Goal: Task Accomplishment & Management: Complete application form

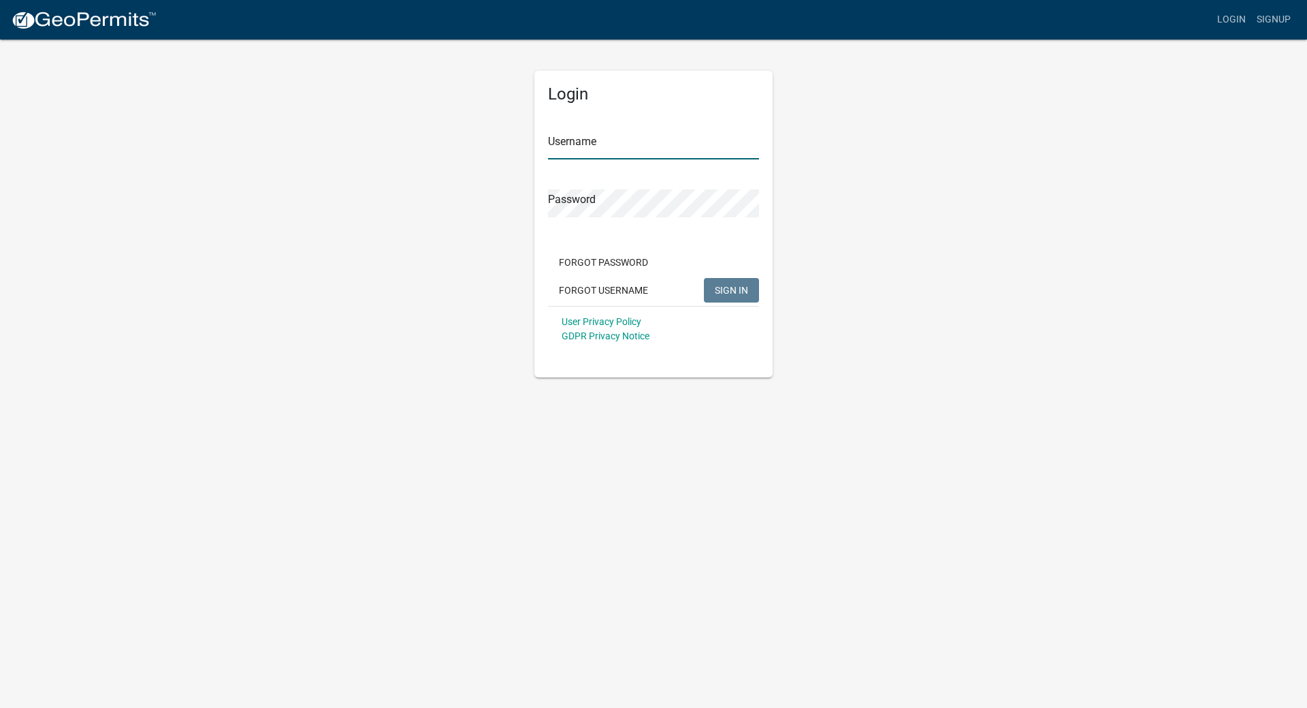
type input "onofrio"
click at [746, 292] on span "SIGN IN" at bounding box center [731, 289] width 33 height 11
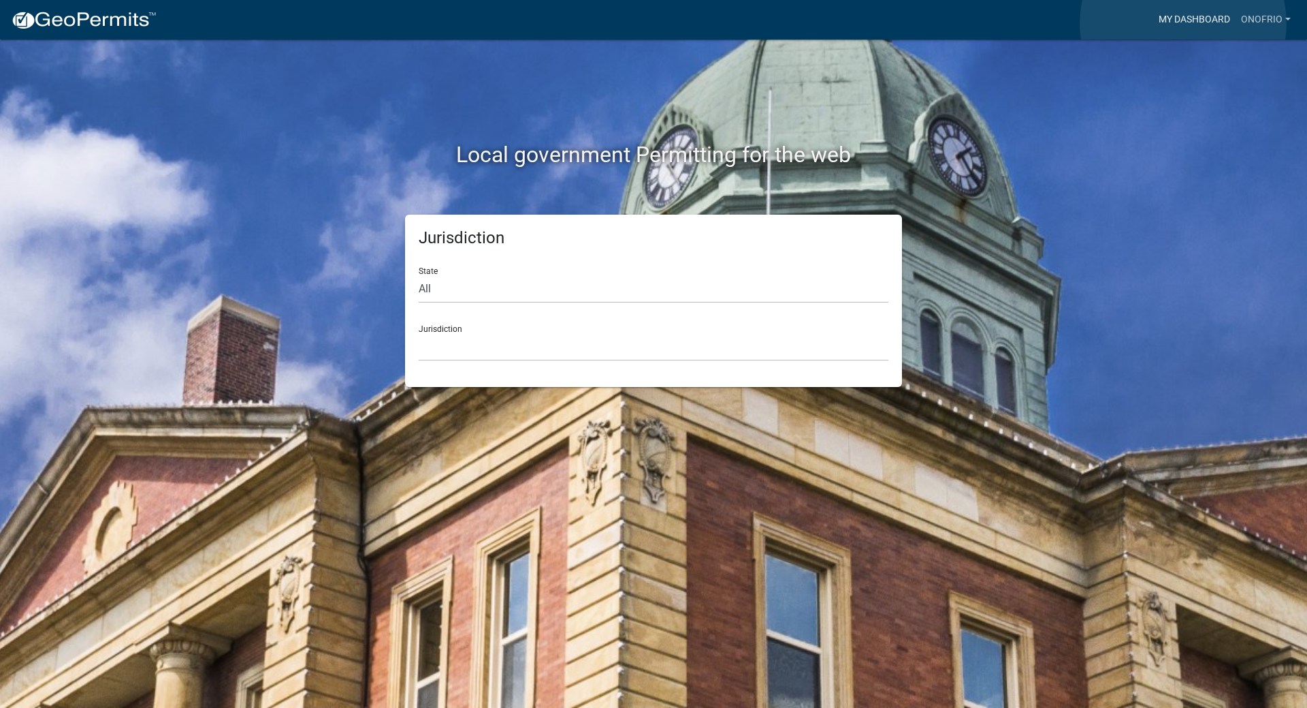
click at [1184, 23] on link "My Dashboard" at bounding box center [1195, 20] width 82 height 26
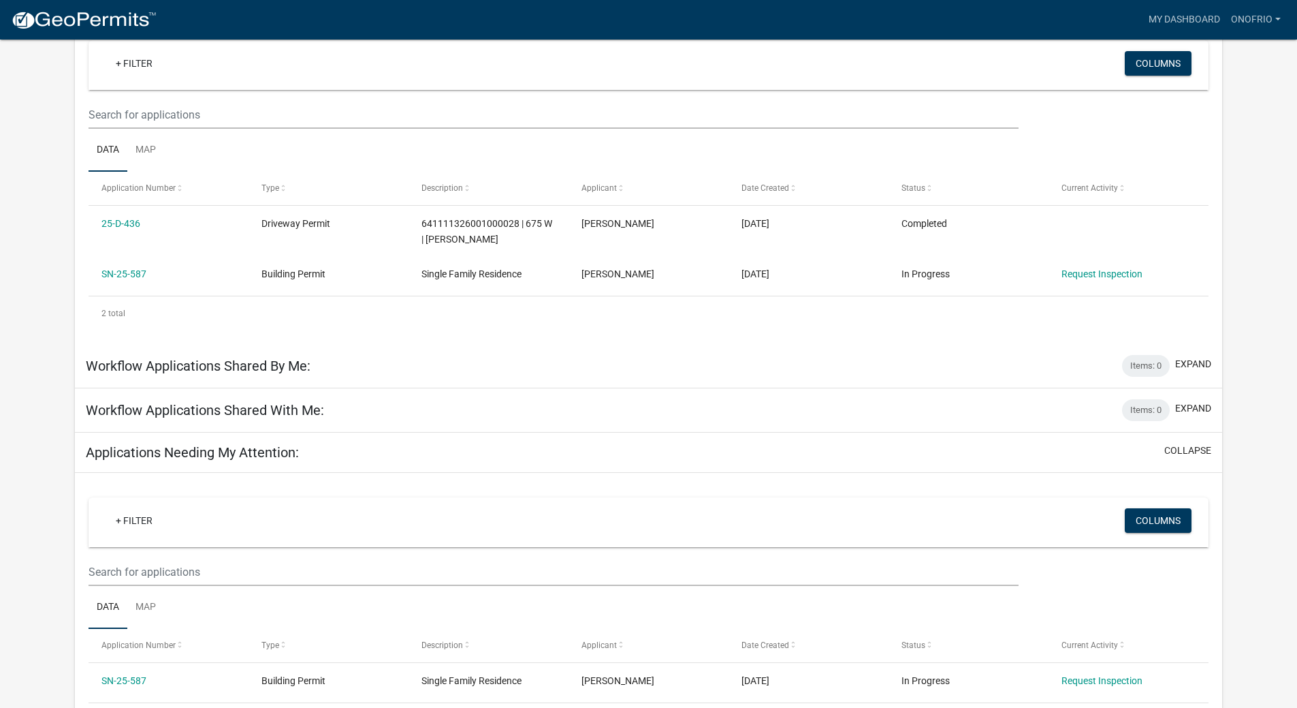
scroll to position [136, 0]
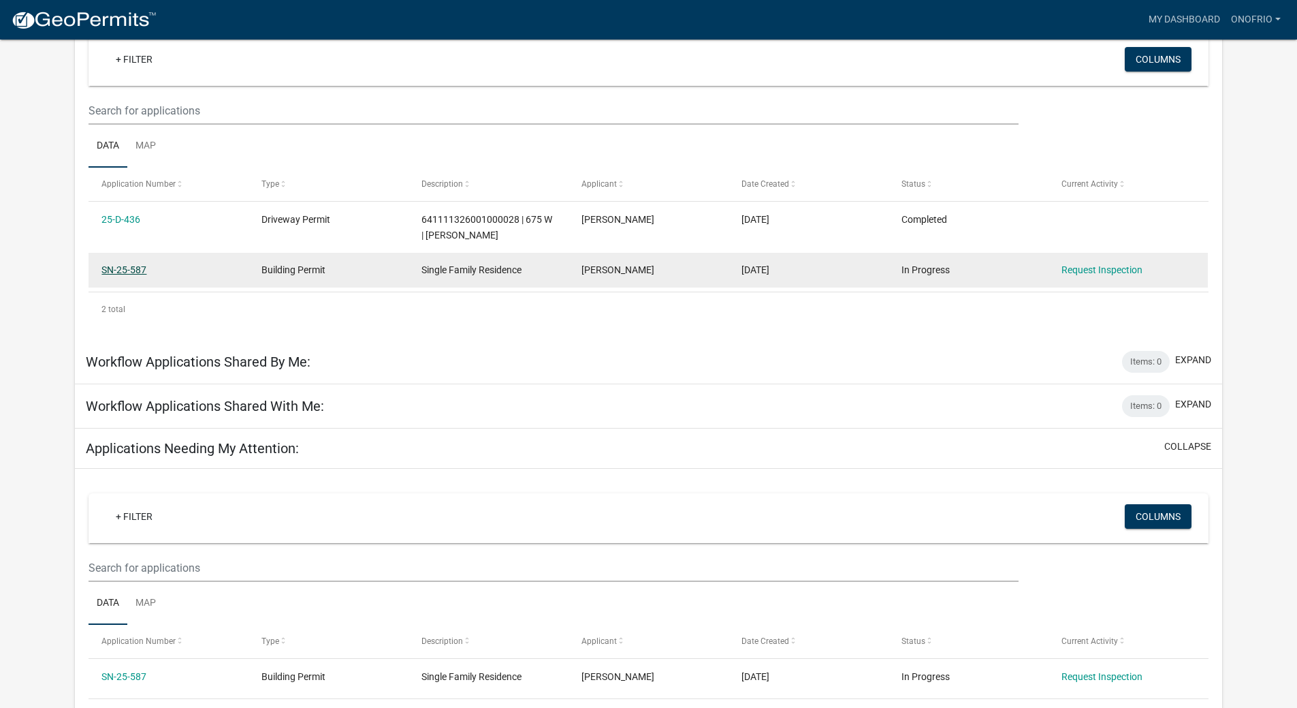
click at [119, 270] on link "SN-25-587" at bounding box center [123, 269] width 45 height 11
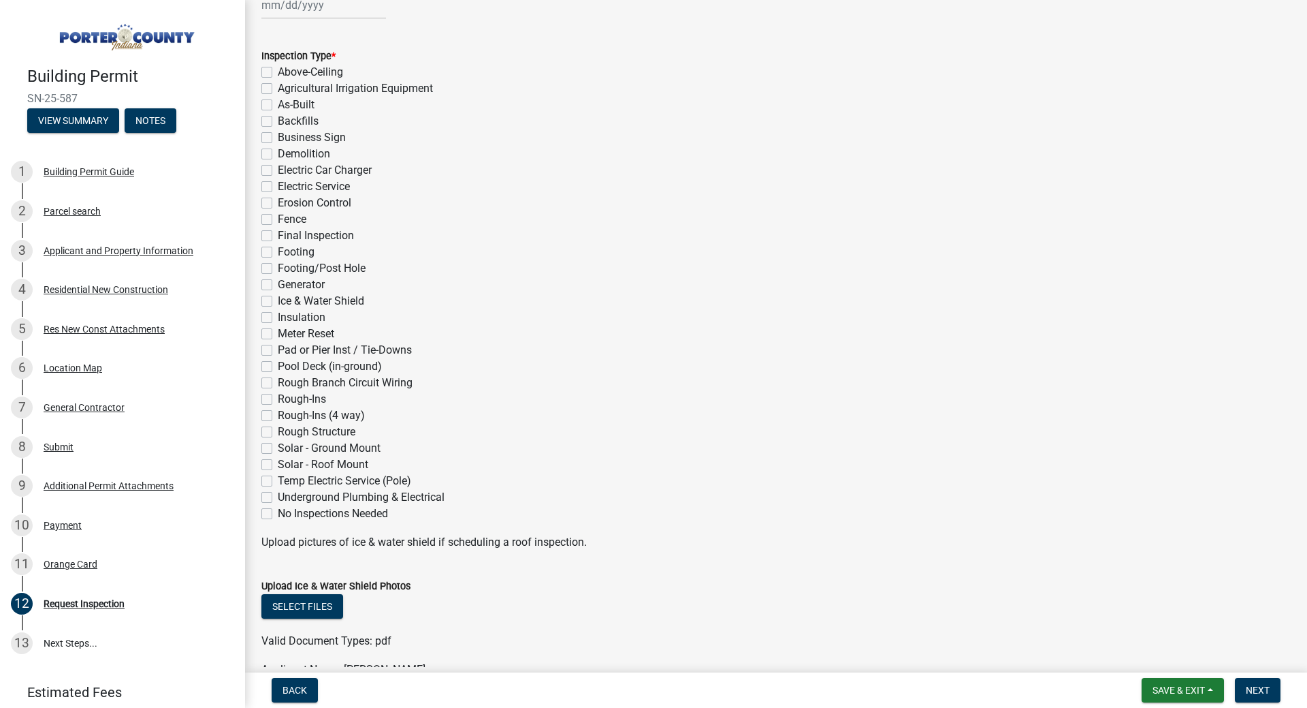
scroll to position [139, 0]
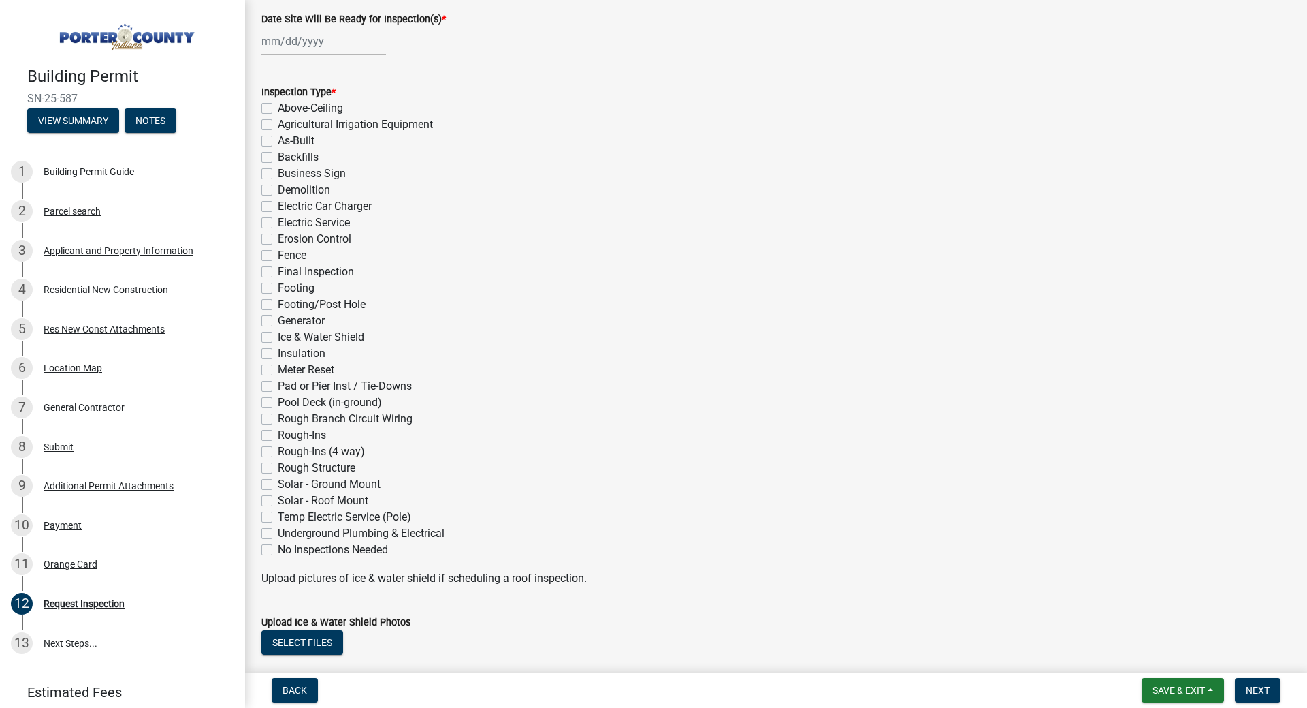
click at [278, 290] on label "Footing" at bounding box center [296, 288] width 37 height 16
click at [278, 289] on input "Footing" at bounding box center [282, 284] width 9 height 9
checkbox input "true"
checkbox input "false"
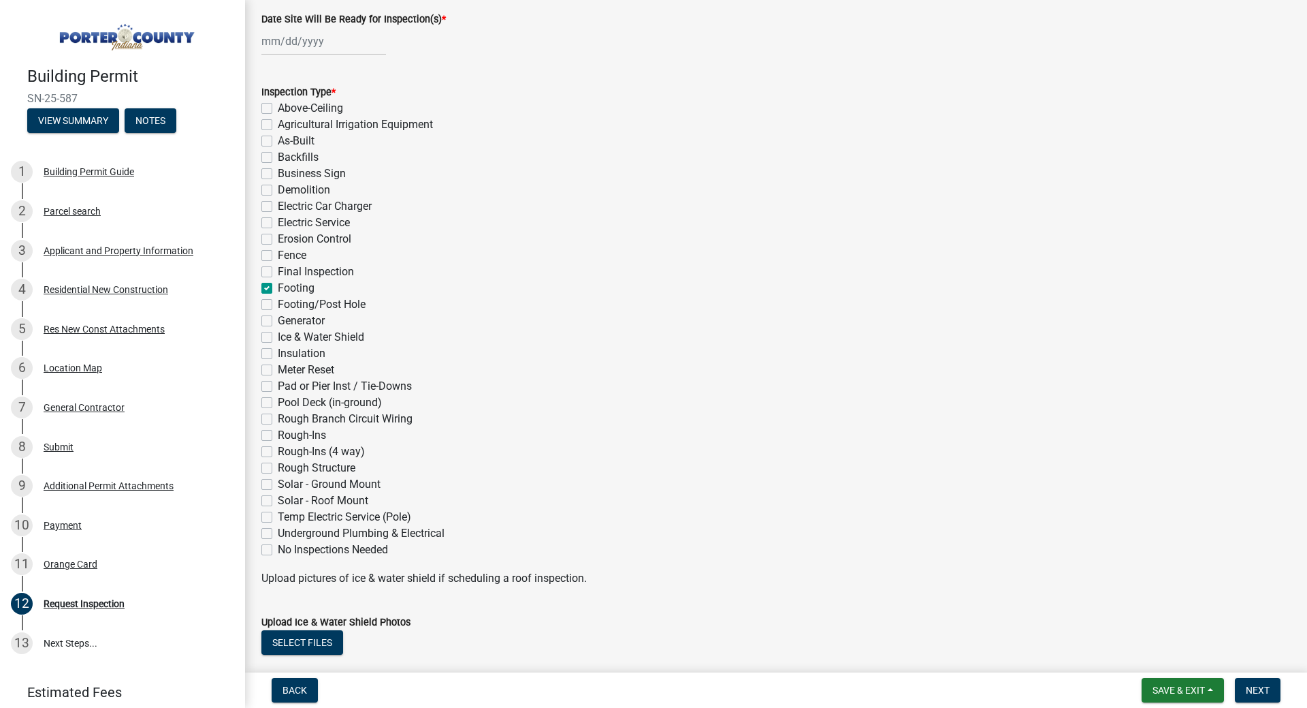
checkbox input "false"
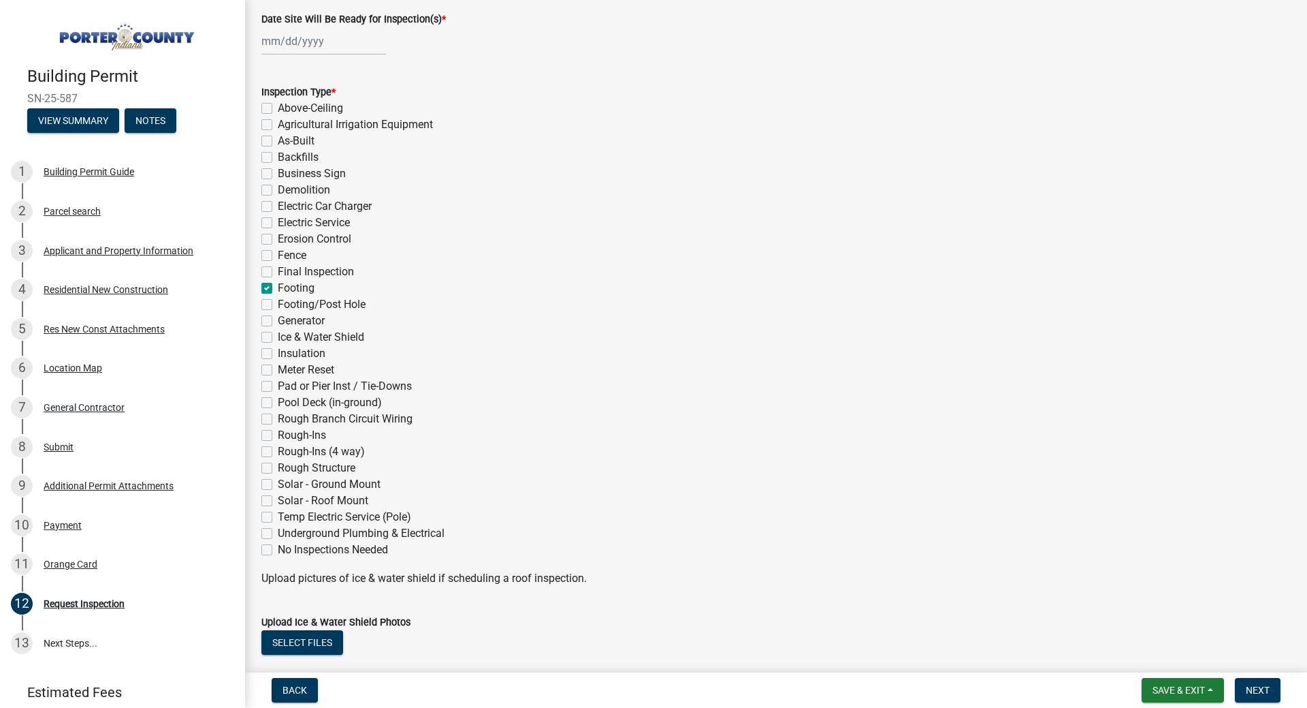
checkbox input "false"
checkbox input "true"
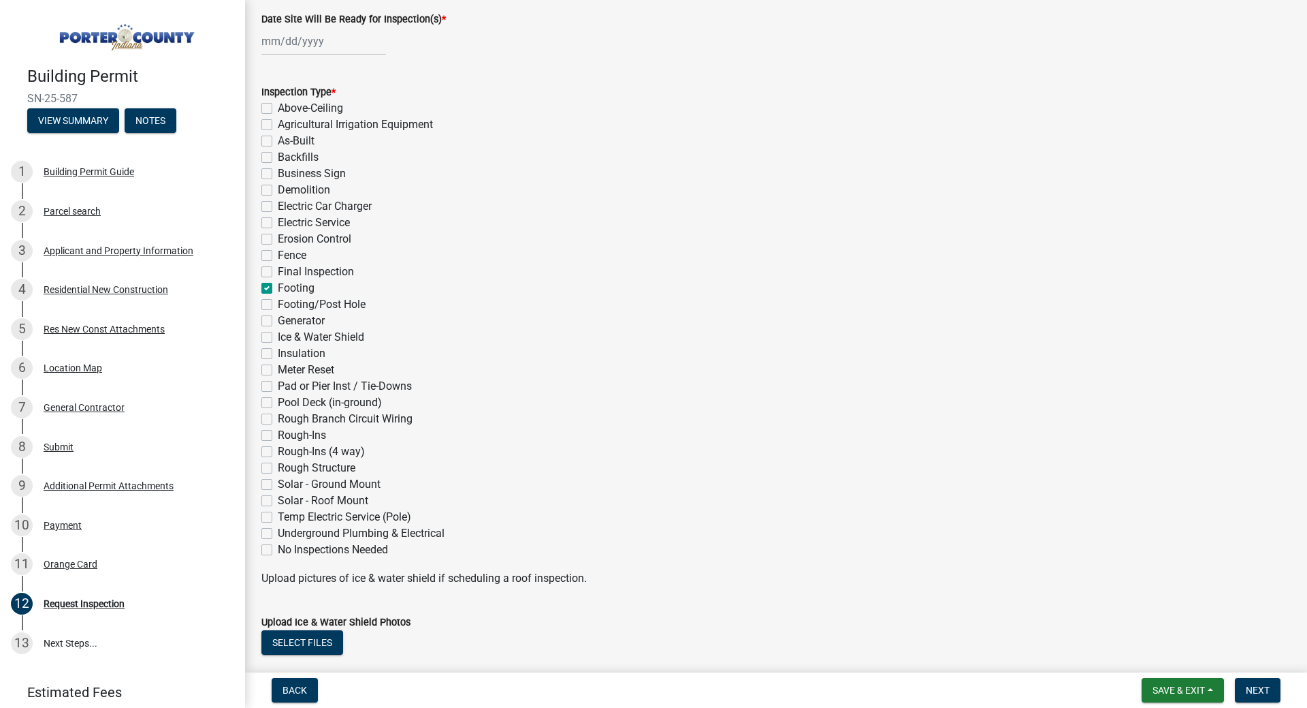
checkbox input "false"
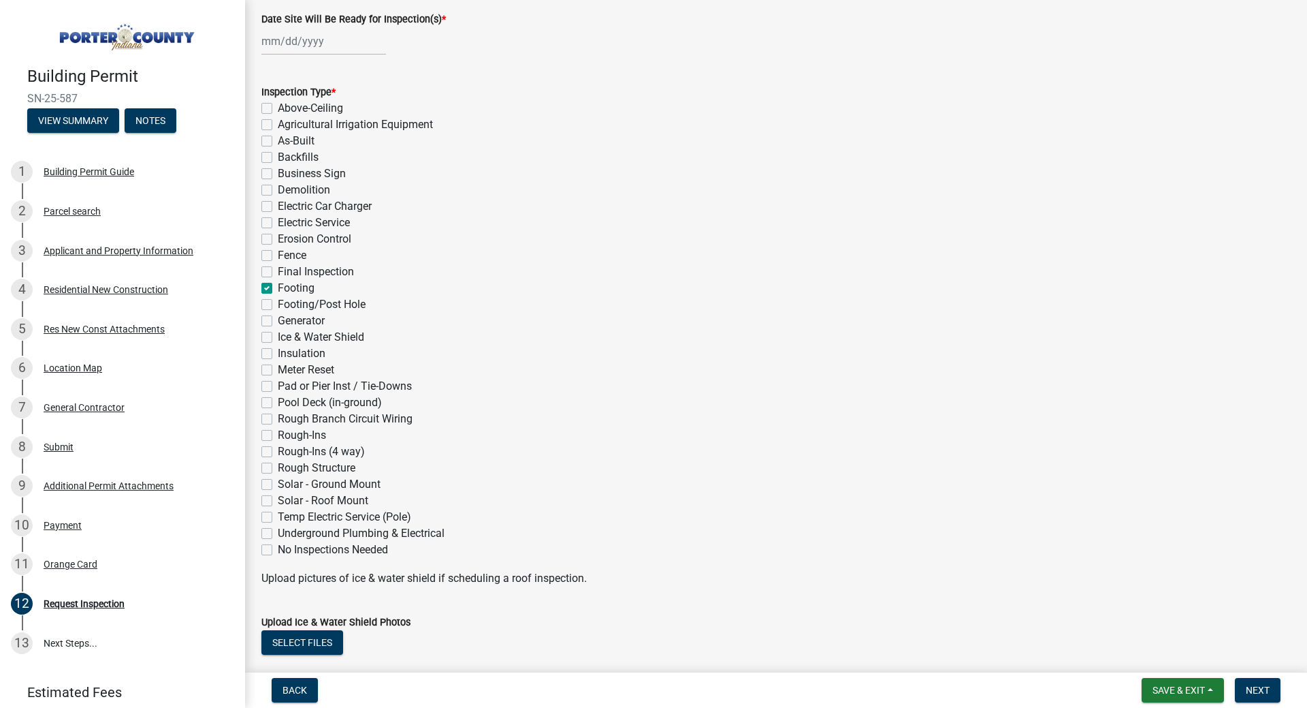
checkbox input "false"
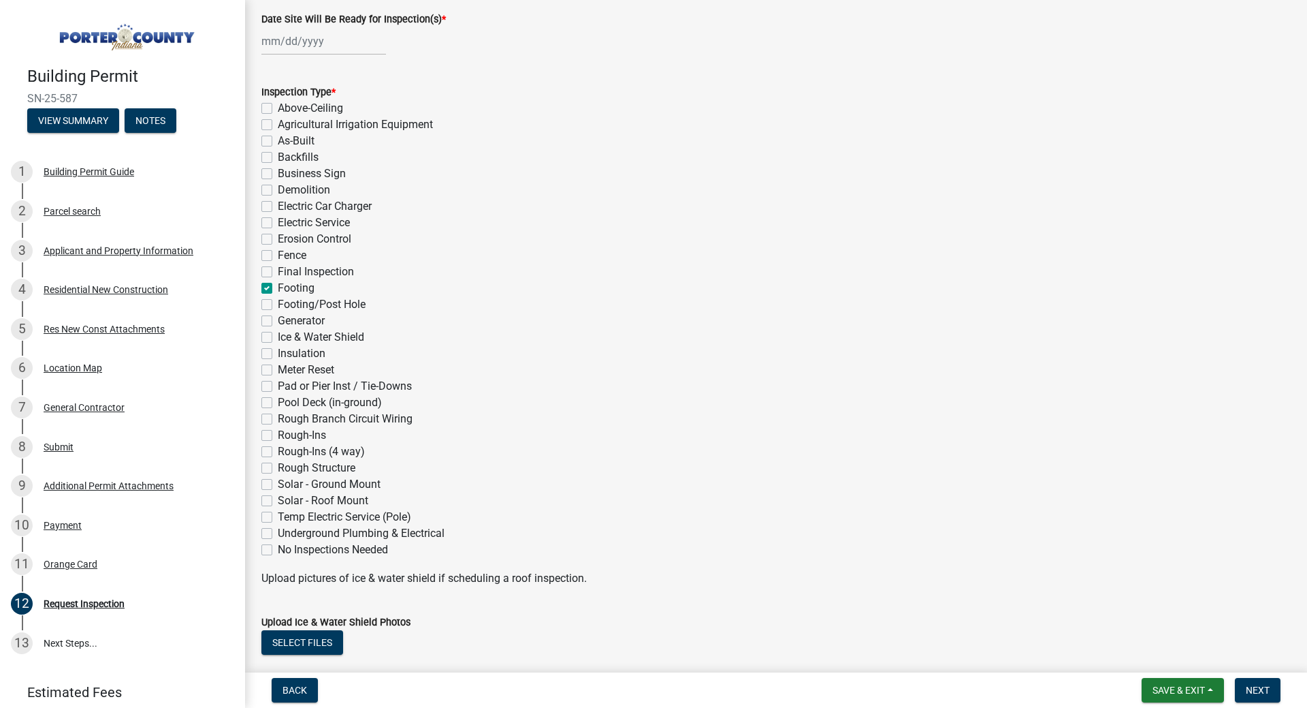
checkbox input "false"
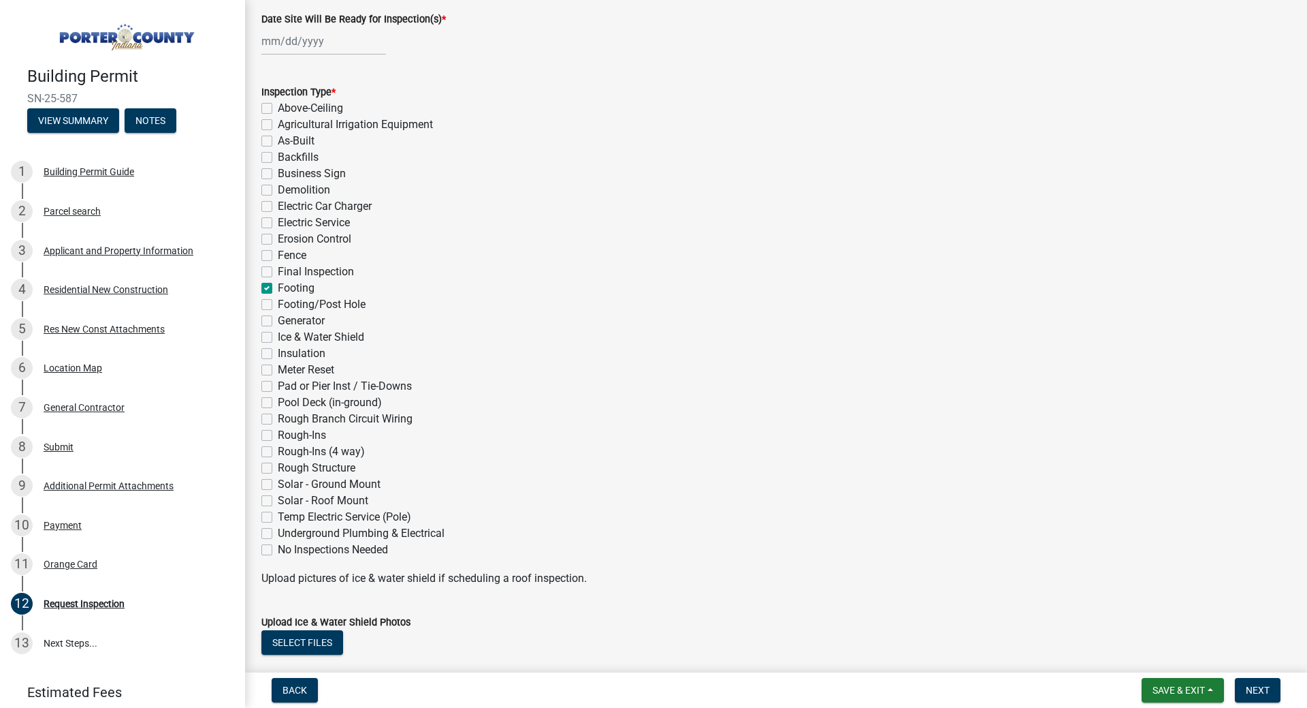
checkbox input "false"
click at [266, 282] on div "Footing" at bounding box center [776, 288] width 1030 height 16
click at [278, 287] on label "Footing" at bounding box center [296, 288] width 37 height 16
click at [278, 287] on input "Footing" at bounding box center [282, 284] width 9 height 9
checkbox input "false"
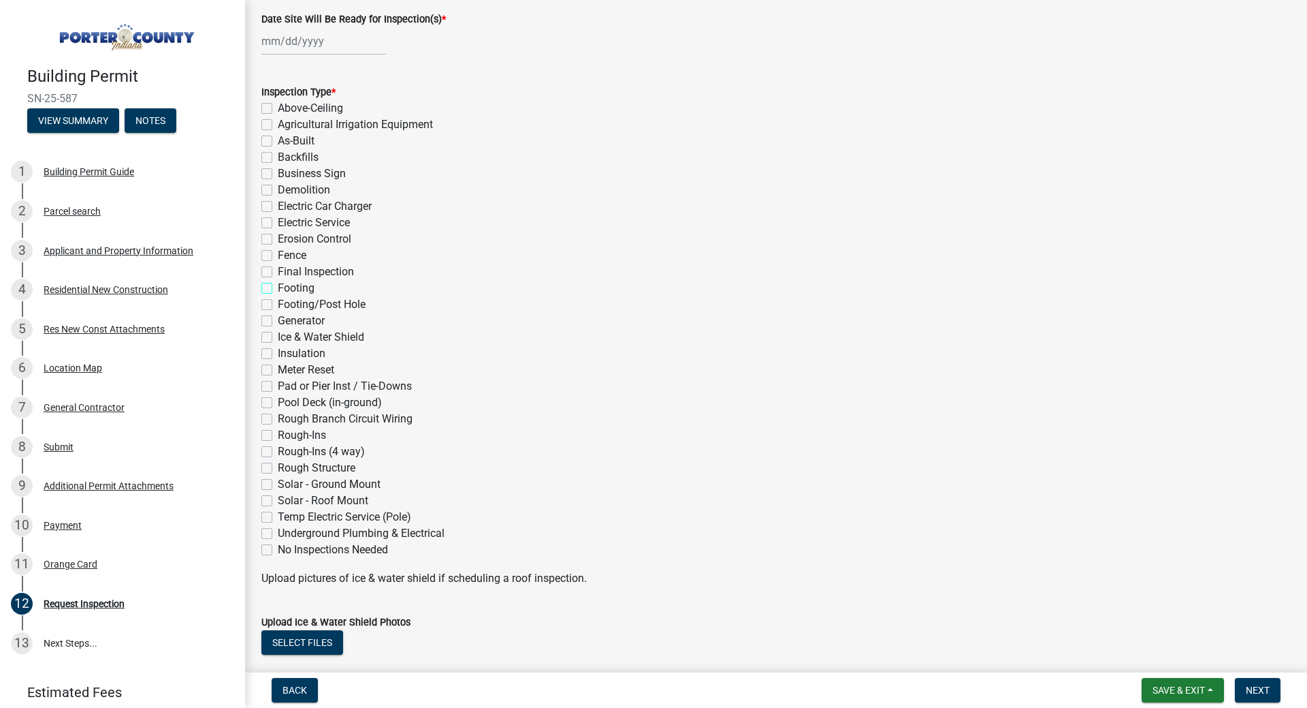
checkbox input "false"
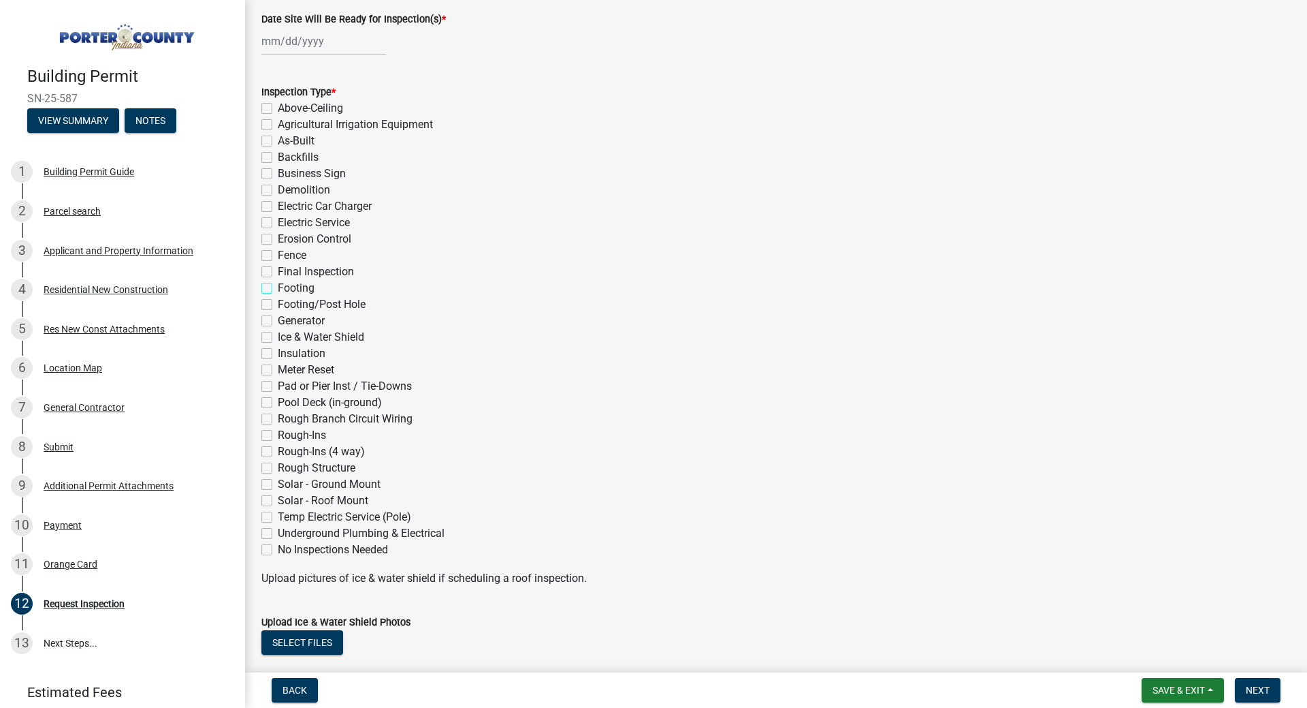
checkbox input "false"
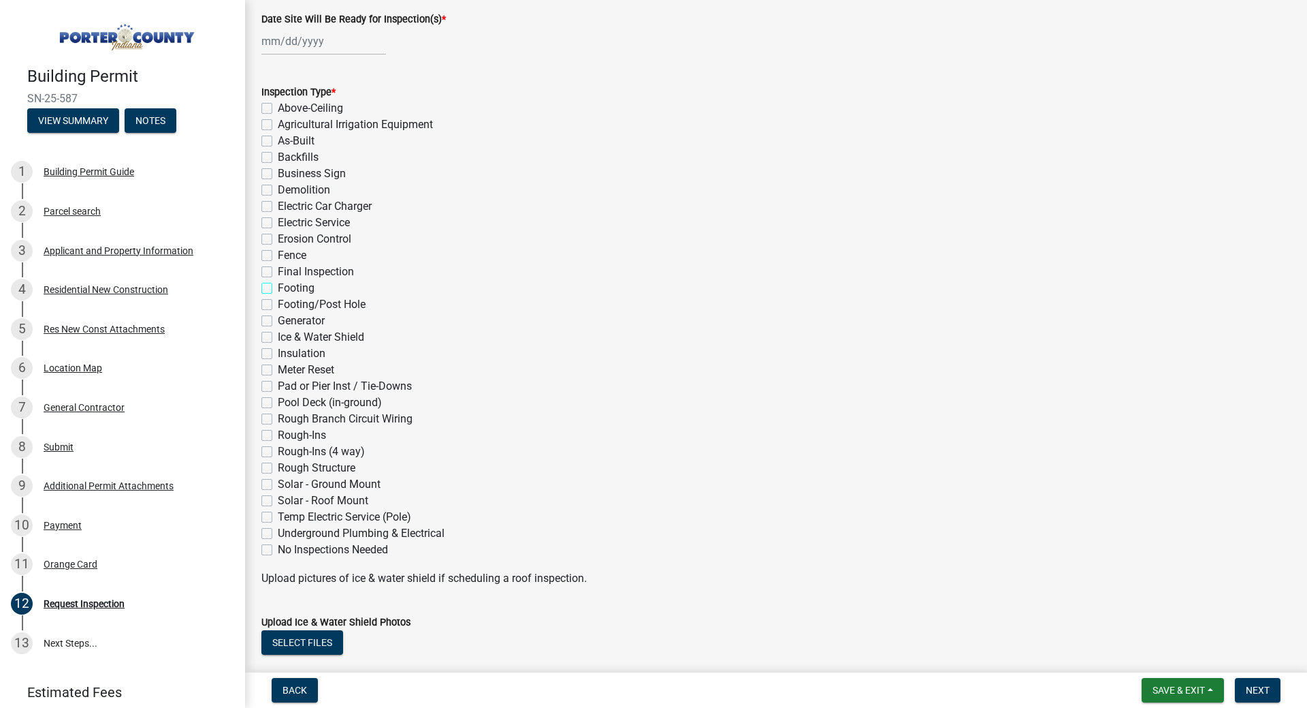
checkbox input "false"
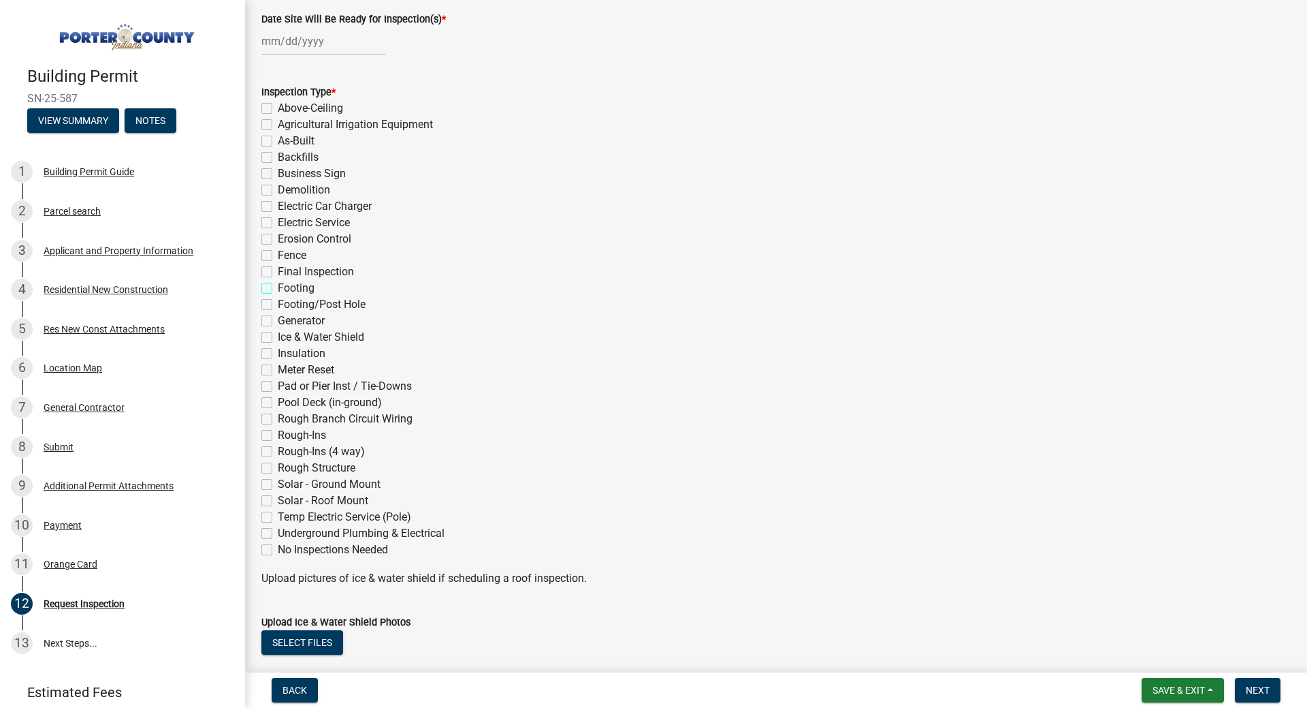
checkbox input "false"
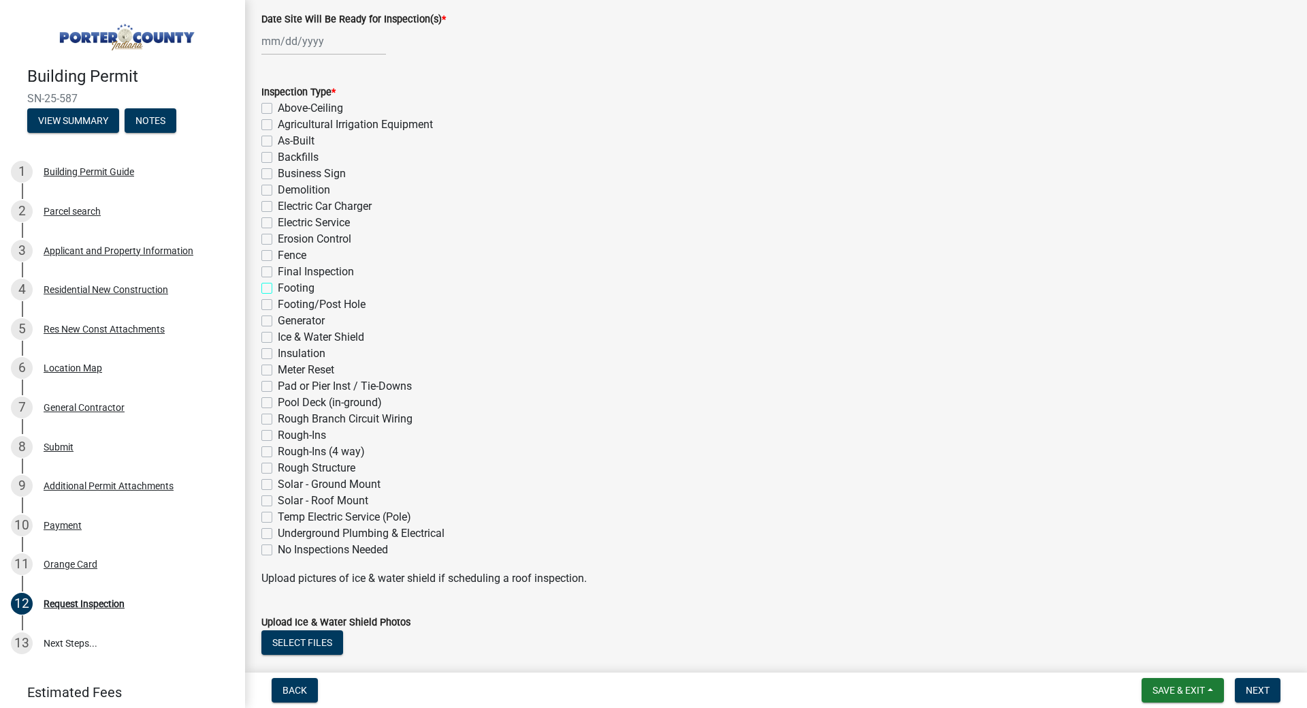
checkbox input "false"
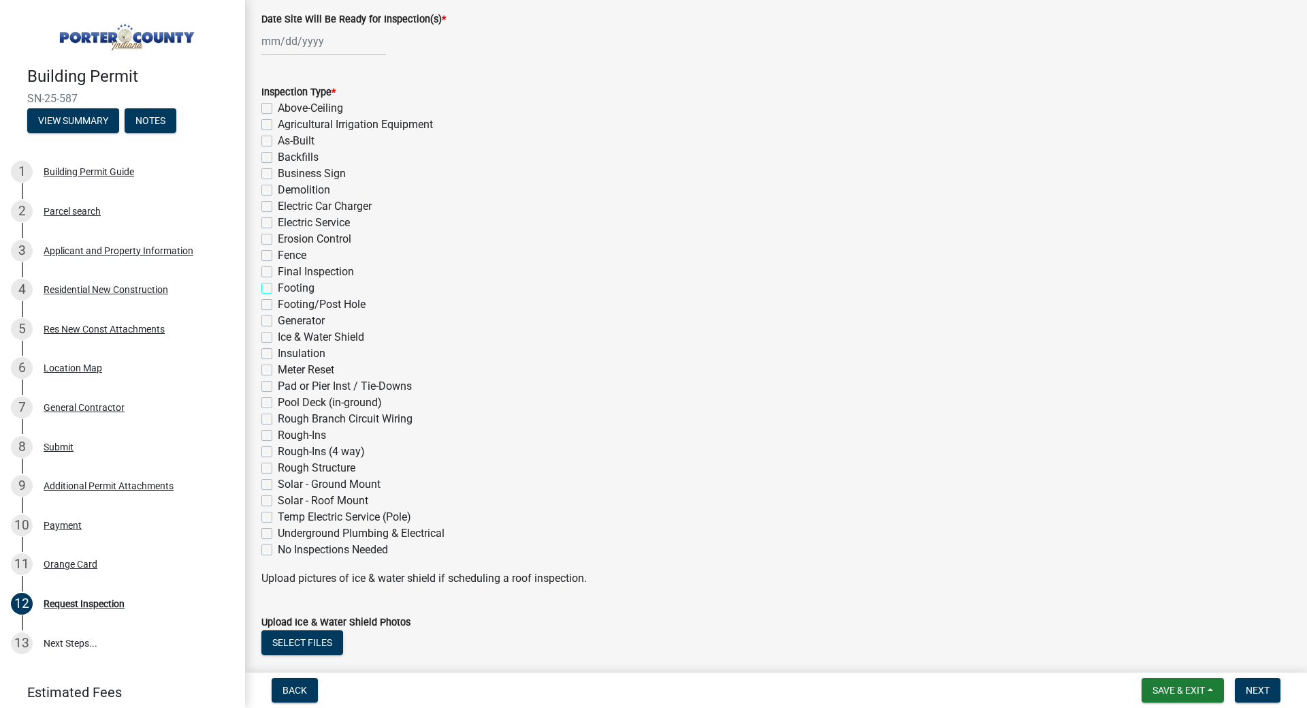
checkbox input "false"
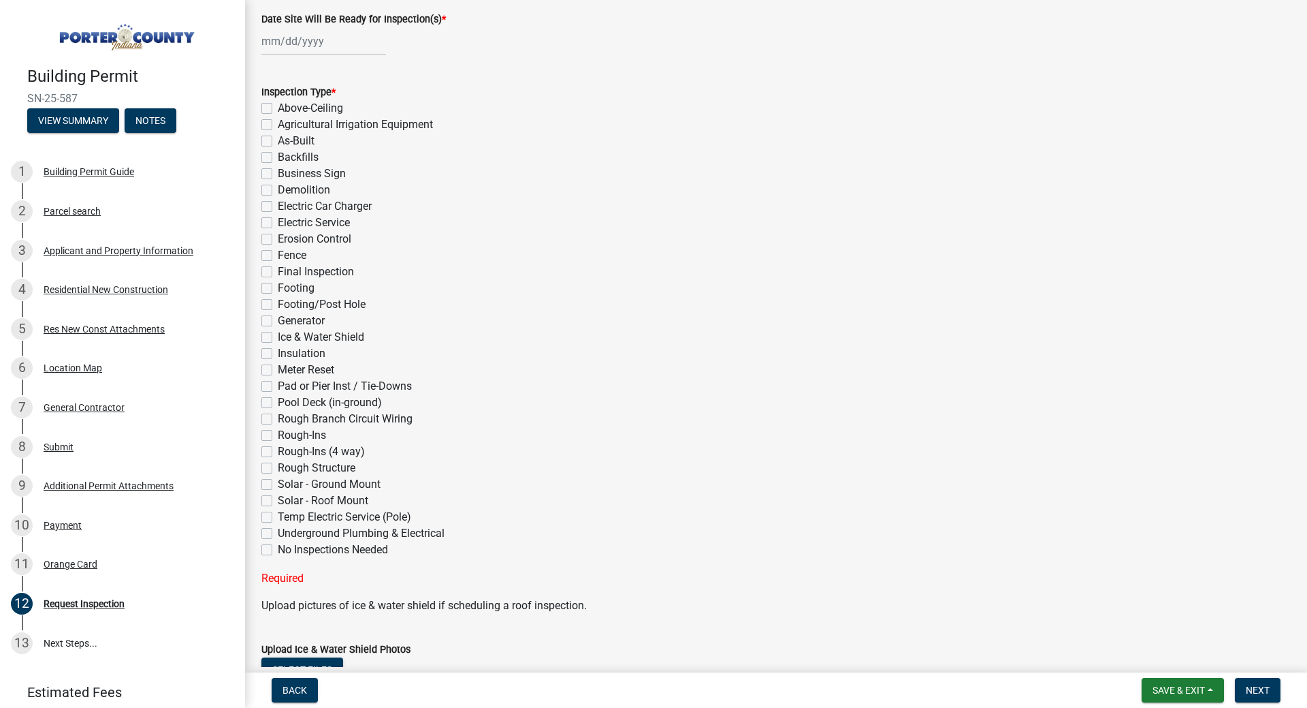
click at [715, 296] on div "Footing" at bounding box center [776, 288] width 1030 height 16
click at [535, 393] on div "Pad or Pier Inst / Tie-Downs" at bounding box center [776, 386] width 1030 height 16
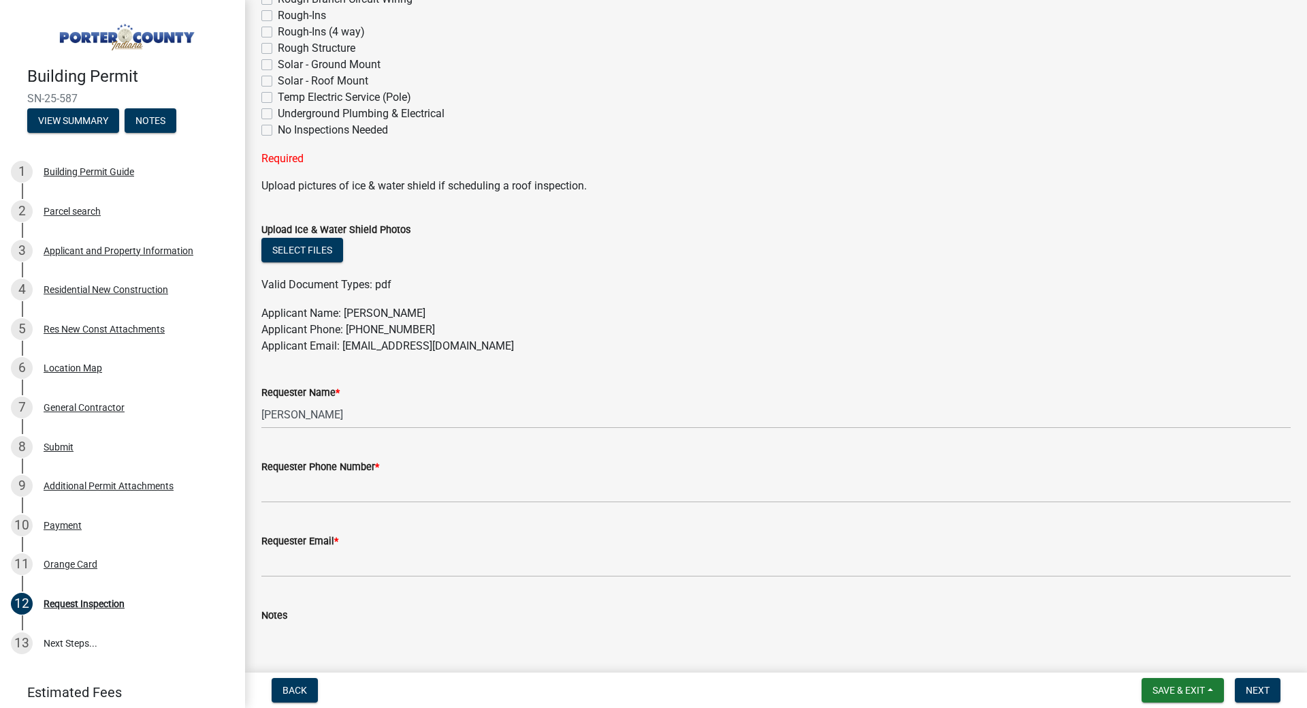
scroll to position [643, 0]
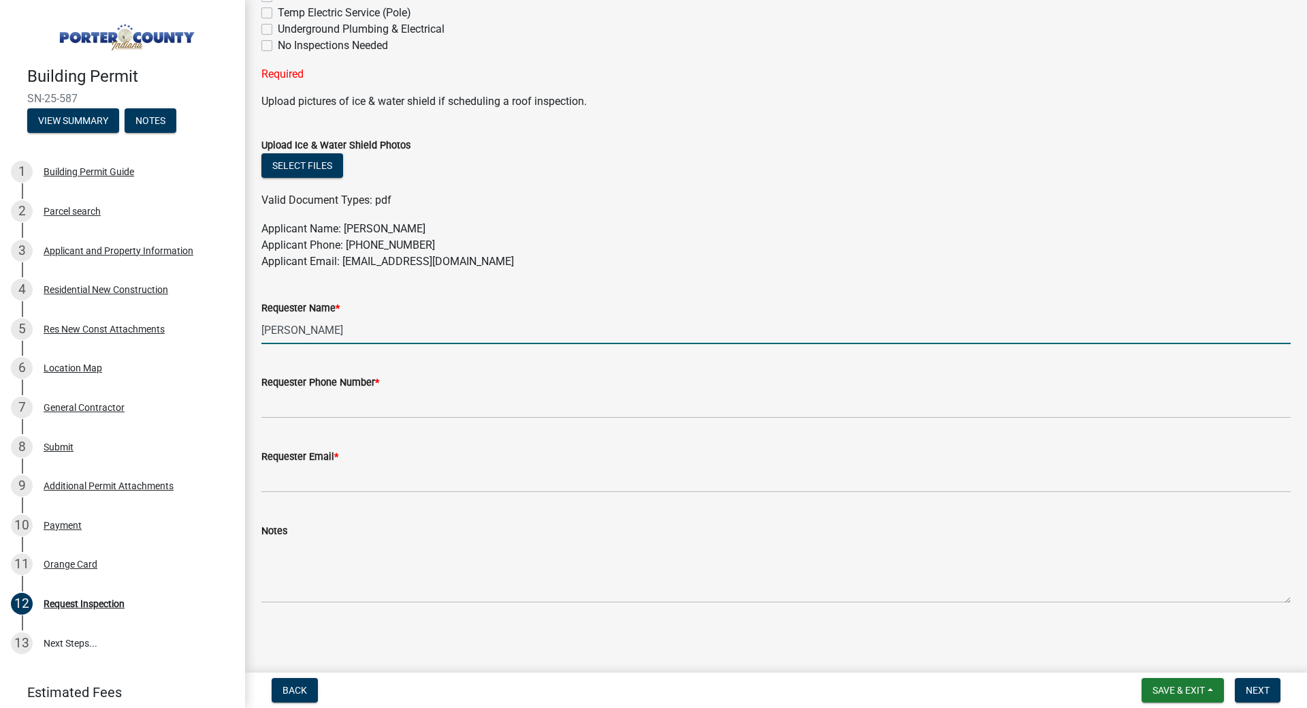
click at [347, 336] on input "[PERSON_NAME]" at bounding box center [776, 330] width 1030 height 28
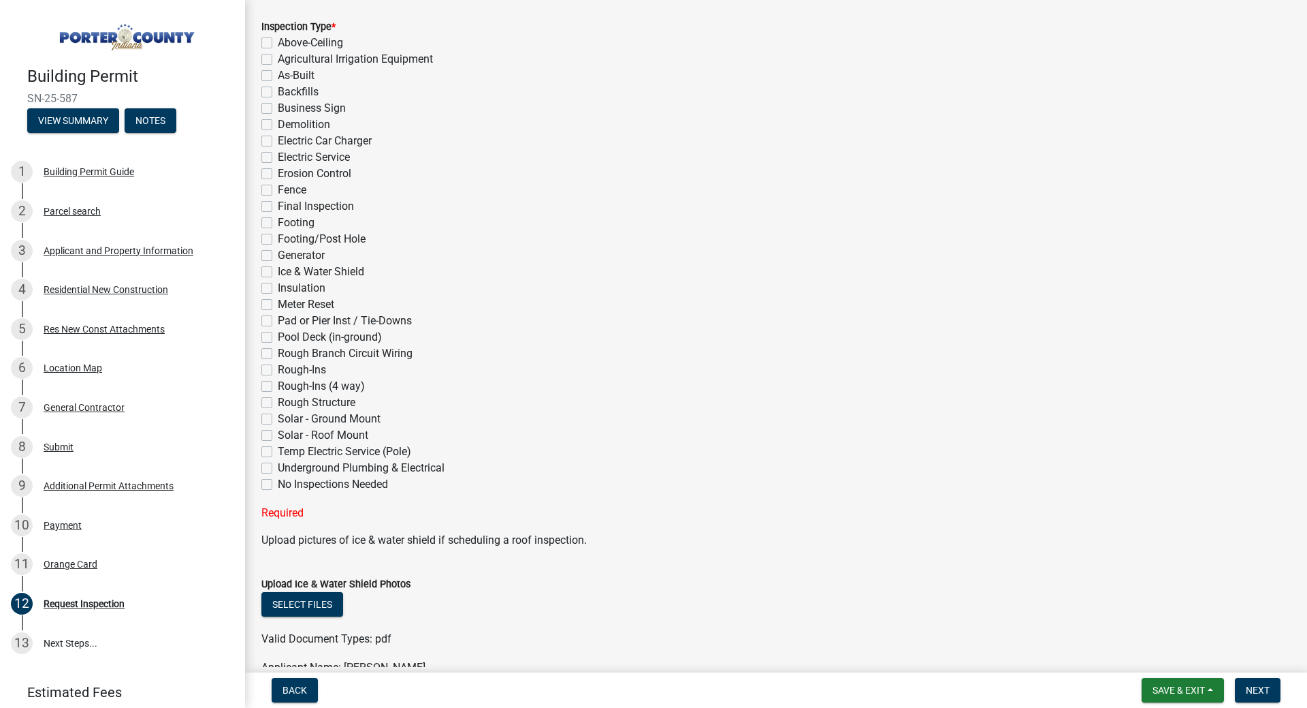
scroll to position [136, 0]
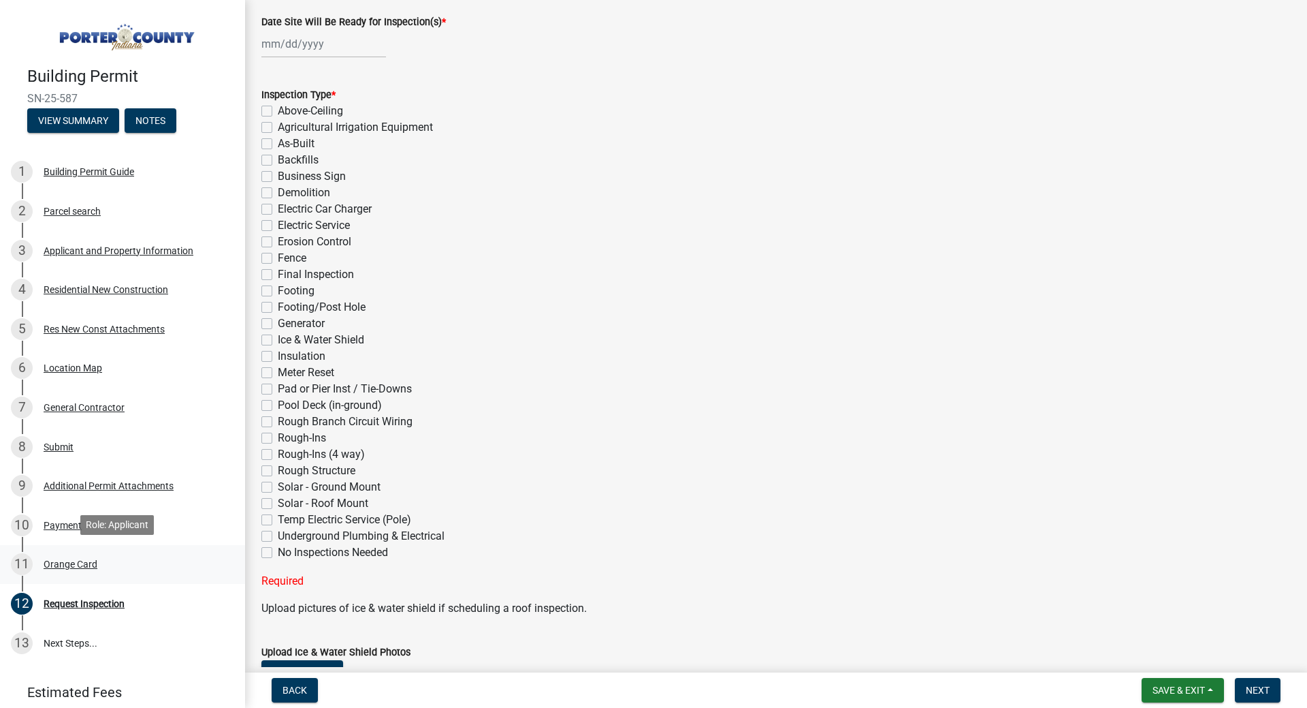
click at [75, 560] on div "Orange Card" at bounding box center [71, 564] width 54 height 10
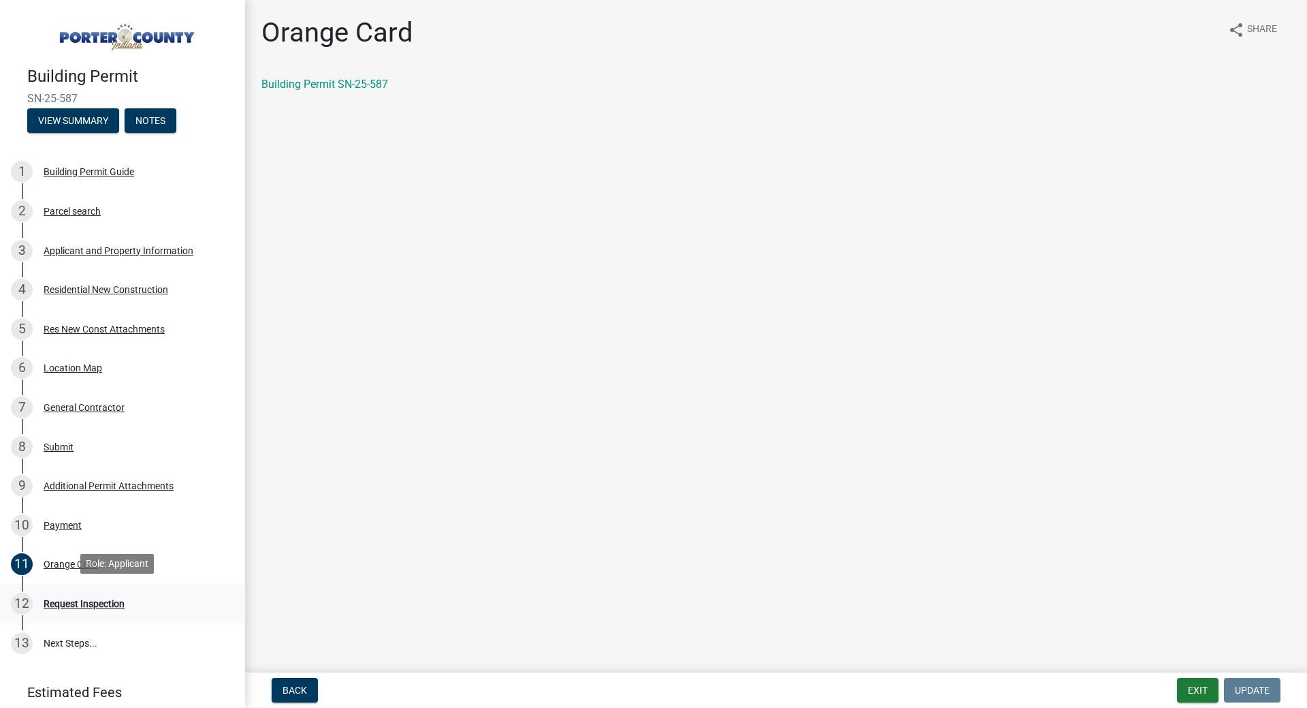
click at [73, 599] on div "Request Inspection" at bounding box center [84, 604] width 81 height 10
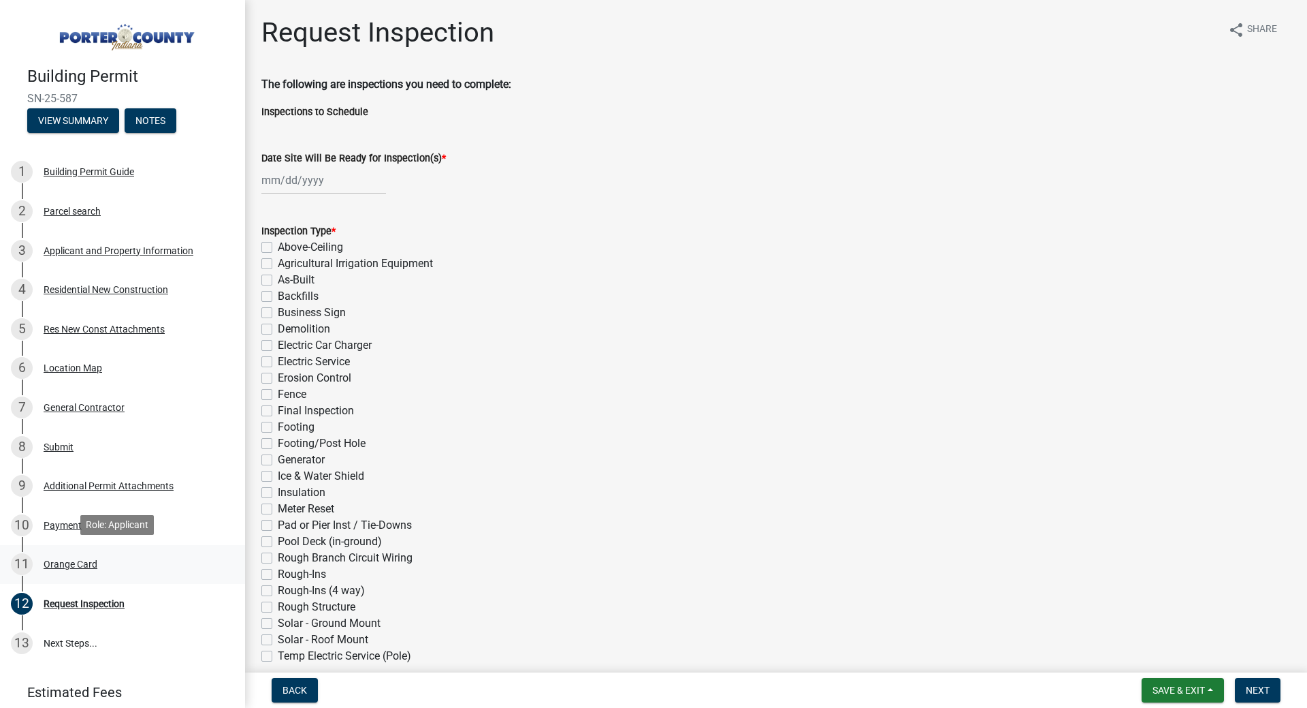
click at [67, 562] on div "Orange Card" at bounding box center [71, 564] width 54 height 10
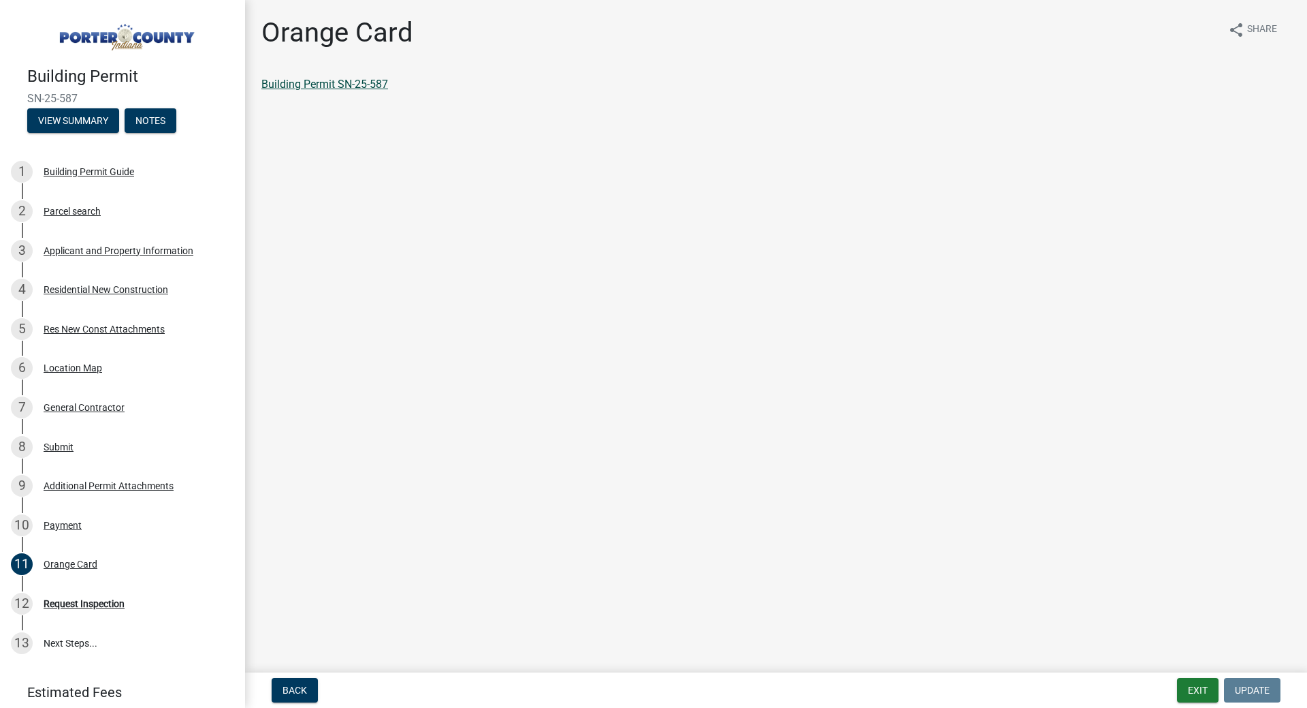
click at [317, 84] on link "Building Permit SN-25-587" at bounding box center [324, 84] width 127 height 13
click at [59, 646] on link "13 Next Steps..." at bounding box center [122, 642] width 245 height 39
click at [70, 606] on div "Request Inspection" at bounding box center [84, 604] width 81 height 10
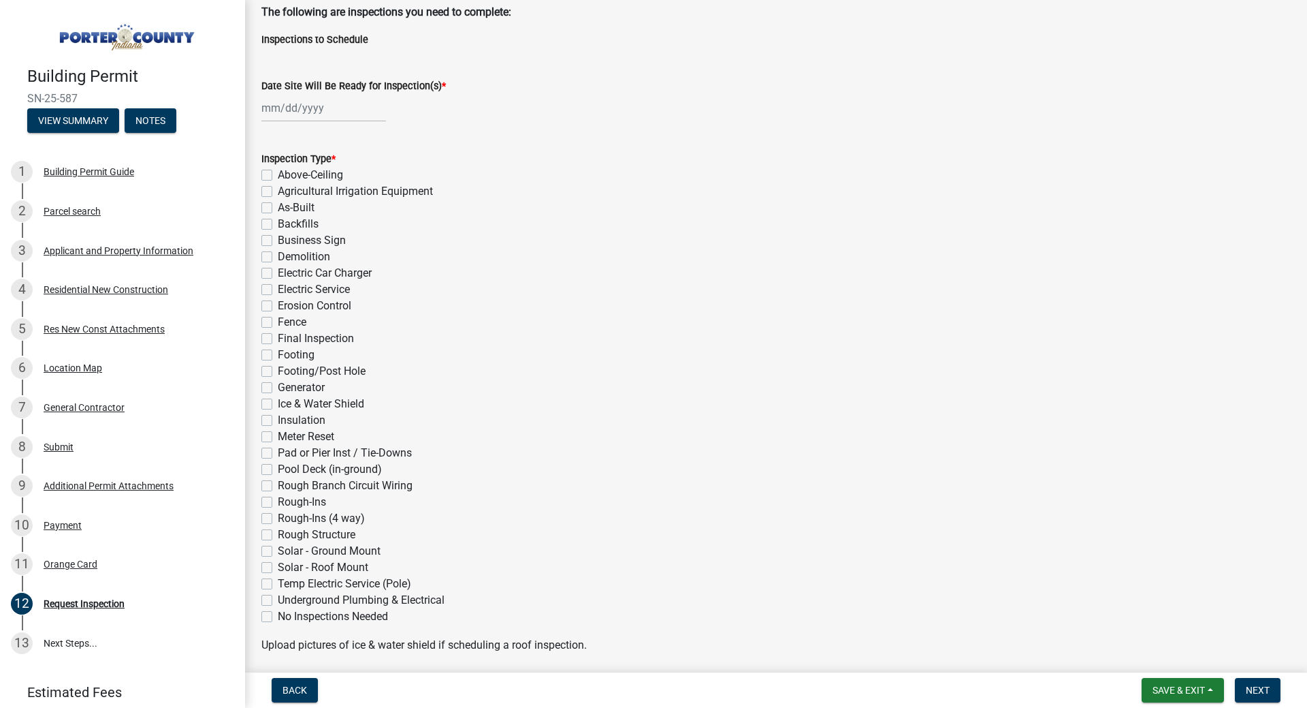
scroll to position [136, 0]
